Goal: Find specific page/section: Find specific page/section

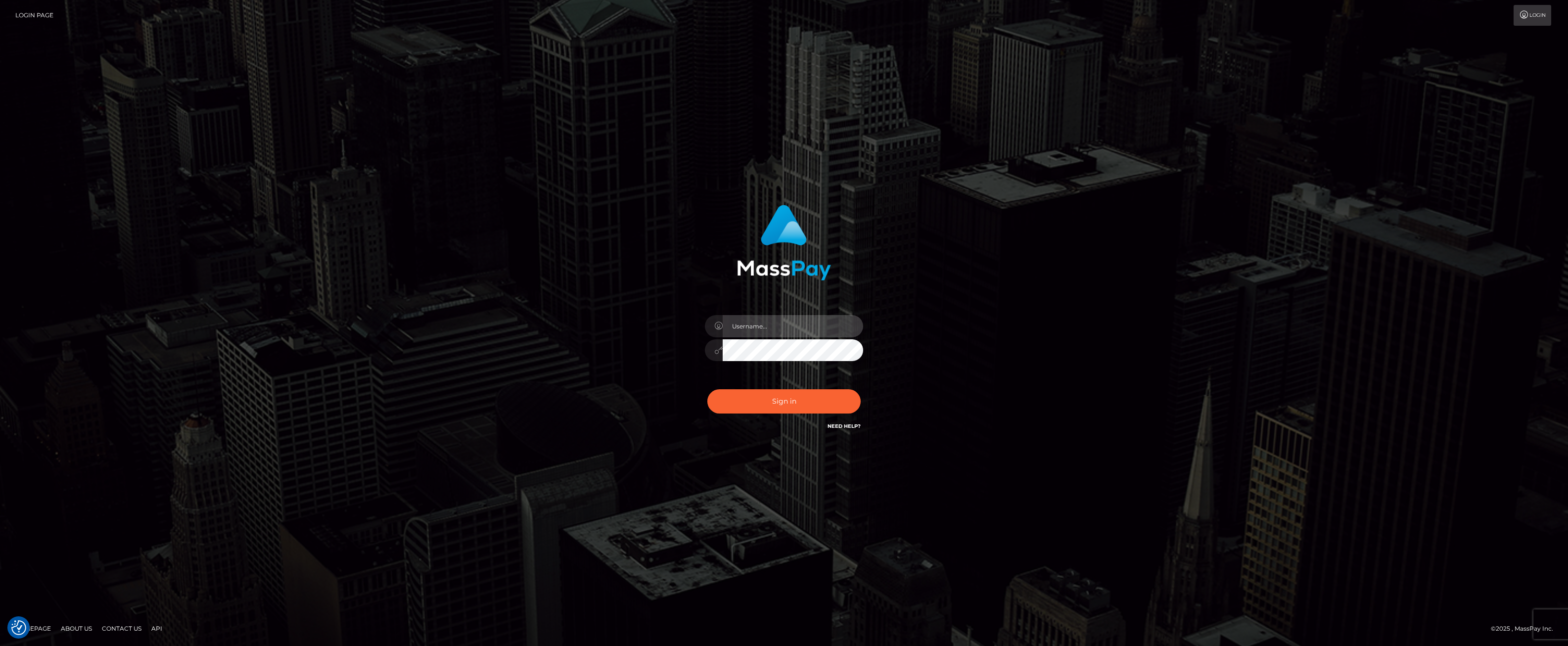
click at [765, 321] on input "text" at bounding box center [793, 326] width 141 height 23
type input "ashbil"
click at [814, 409] on button "Sign in" at bounding box center [784, 402] width 153 height 24
click at [788, 329] on input "text" at bounding box center [793, 326] width 141 height 23
type input "ashbil"
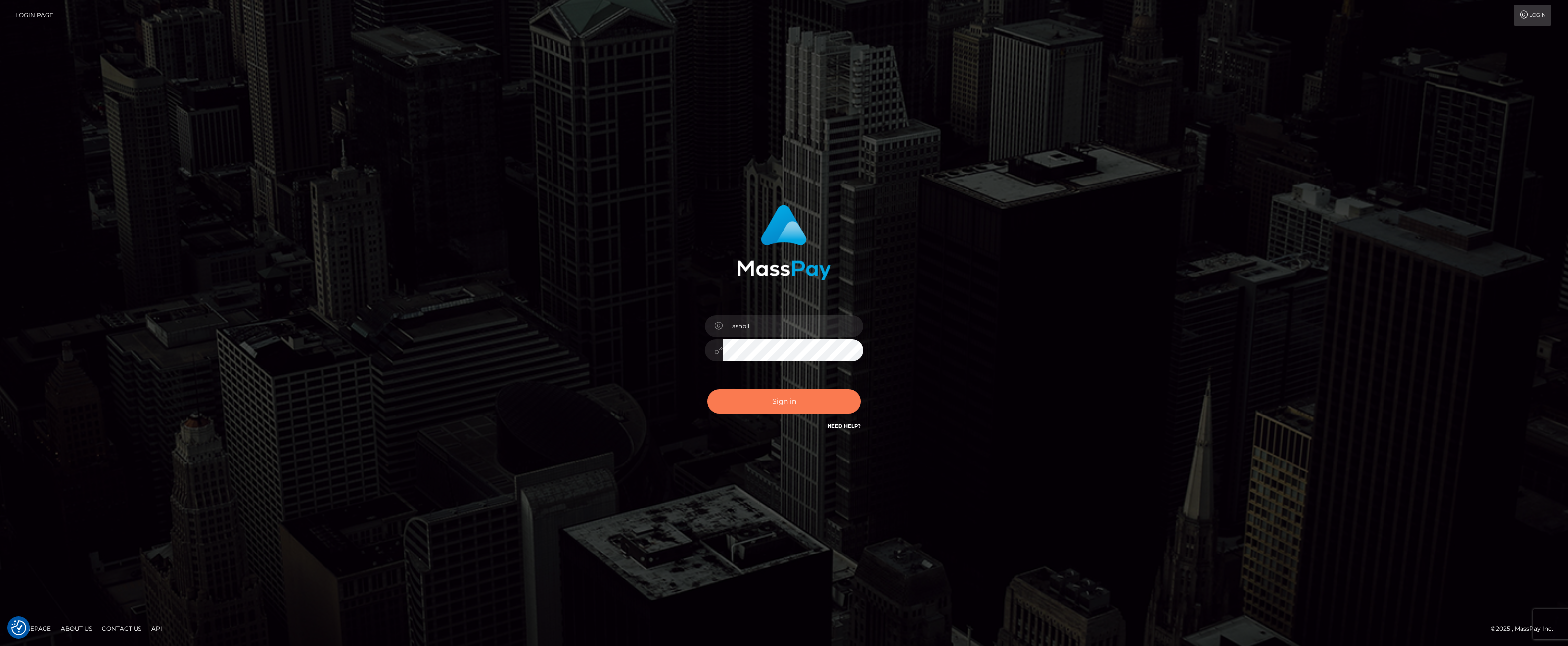
click at [801, 402] on button "Sign in" at bounding box center [784, 402] width 153 height 24
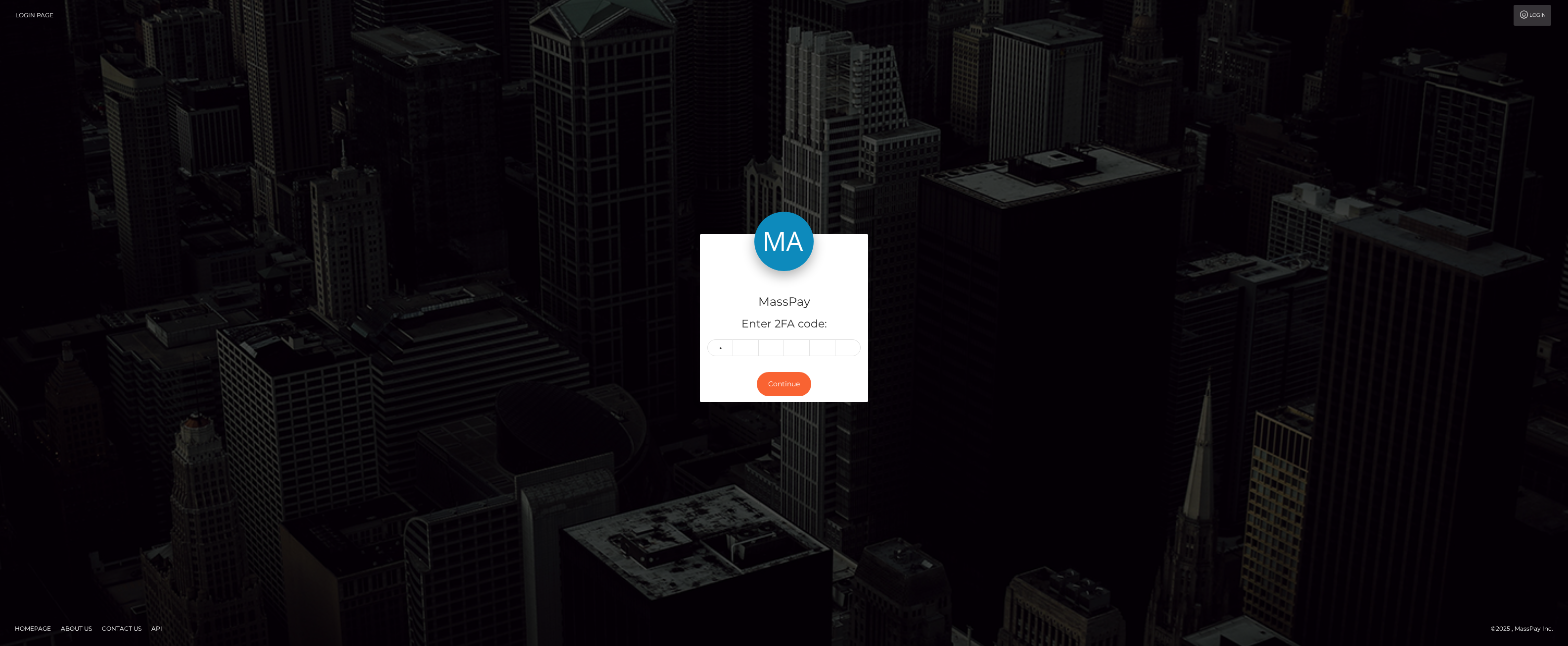
type input "2"
type input "5"
type input "3"
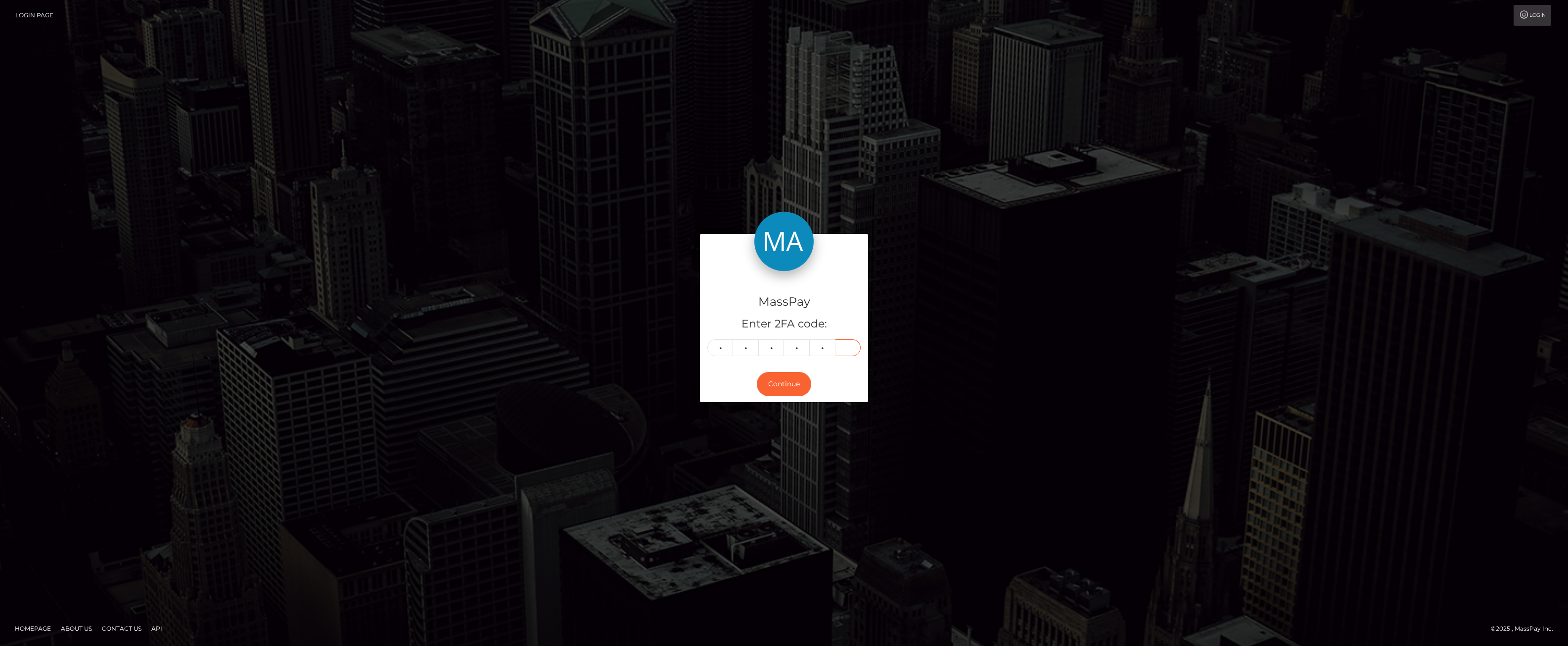
type input "8"
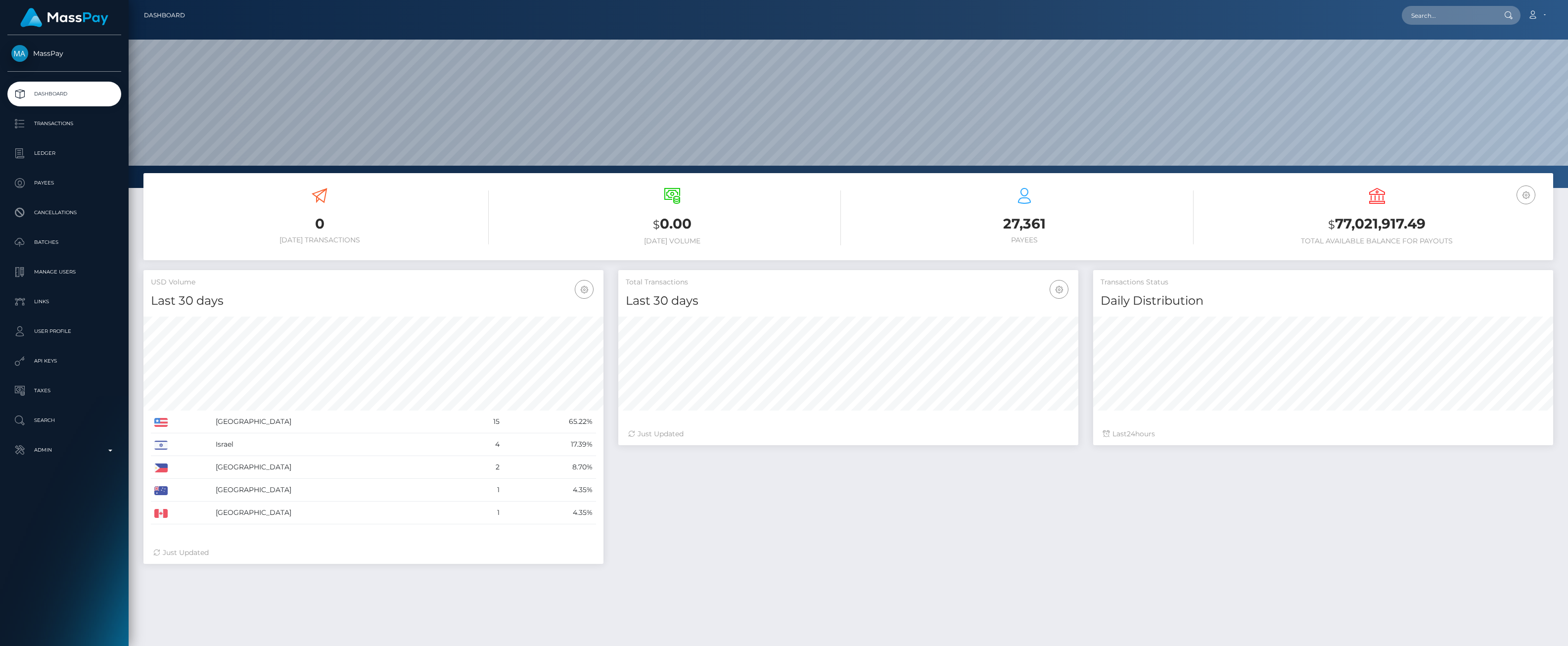
scroll to position [175, 460]
click at [110, 451] on b at bounding box center [110, 451] width 4 height 2
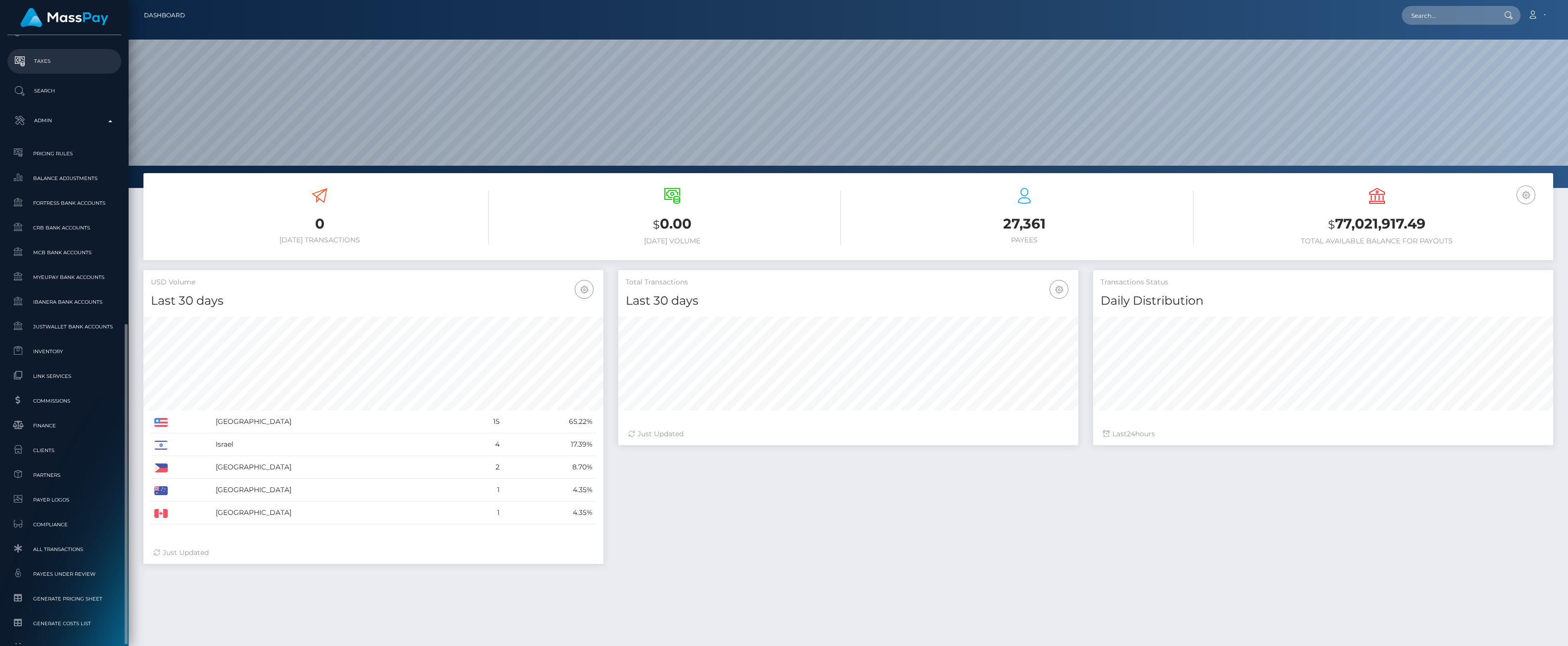
scroll to position [384, 0]
click at [68, 300] on span "Inventory" at bounding box center [65, 297] width 106 height 12
drag, startPoint x: 68, startPoint y: 300, endPoint x: 881, endPoint y: 493, distance: 835.6
click at [881, 493] on div "Total Transactions Last 30 days Last 30 days Last 60 days Last 90 days 24" at bounding box center [1086, 422] width 950 height 304
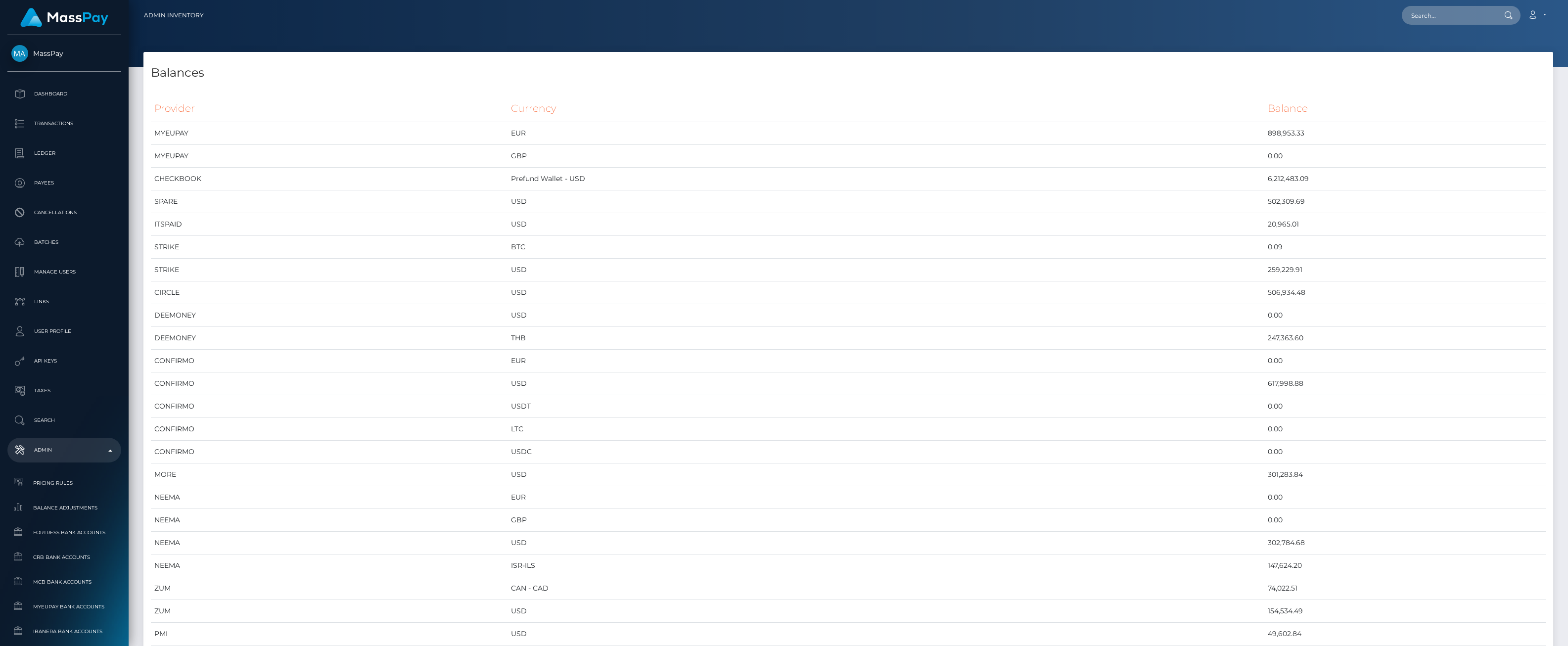
scroll to position [4928, 1410]
